Goal: Find specific page/section: Find specific page/section

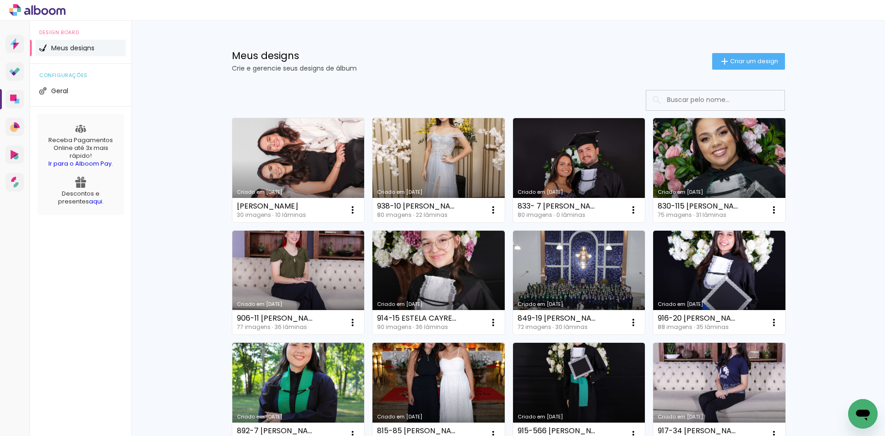
click at [746, 102] on input at bounding box center [728, 99] width 131 height 19
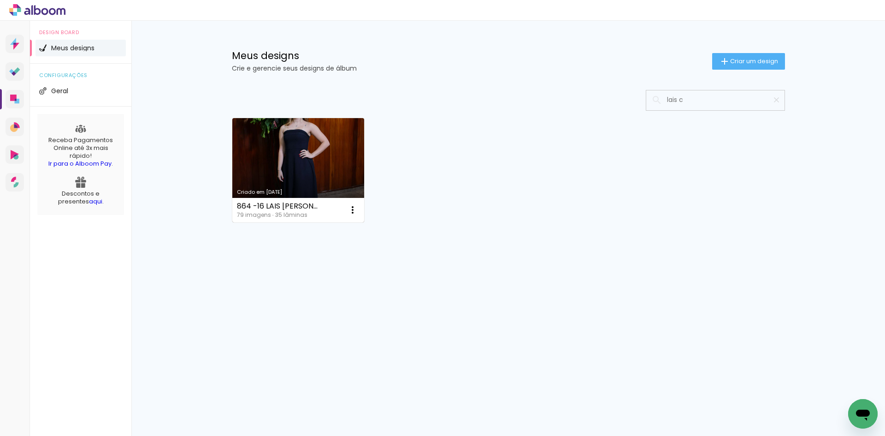
type input "lais c"
type paper-input "lais c"
click at [255, 199] on div "864 -16 LAIS [PERSON_NAME] 79 imagens ∙ 35 lâminas [PERSON_NAME] uma cópia Excl…" at bounding box center [298, 210] width 132 height 24
click at [264, 183] on link "Criado em [DATE]" at bounding box center [298, 170] width 132 height 104
